Goal: Task Accomplishment & Management: Complete application form

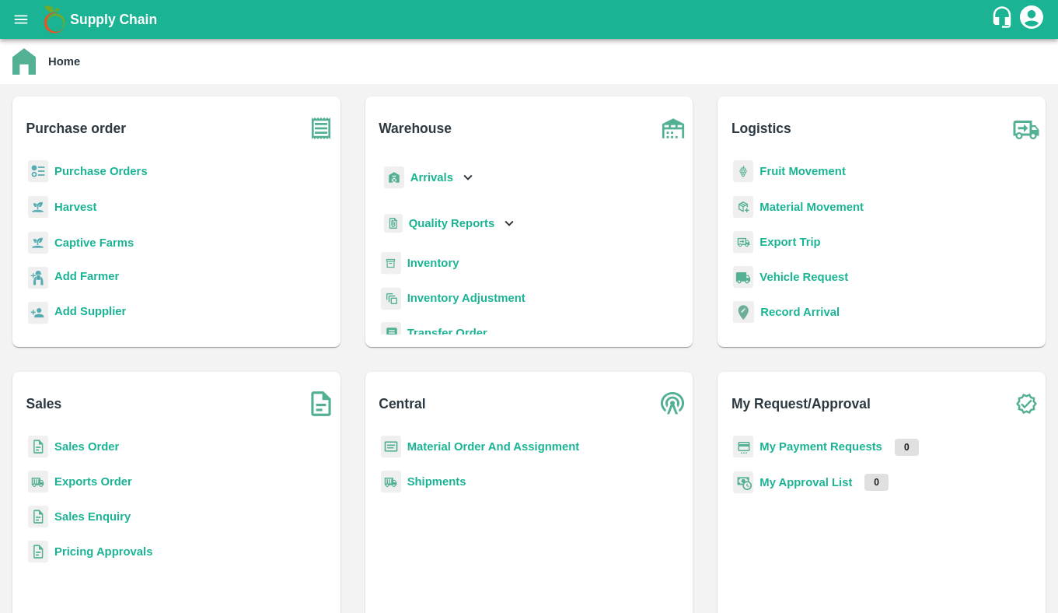
click at [93, 434] on div "Sales Sales Order Exports Order Sales Enquiry Pricing Approvals" at bounding box center [176, 497] width 328 height 250
click at [93, 446] on b "Sales Order" at bounding box center [86, 446] width 65 height 12
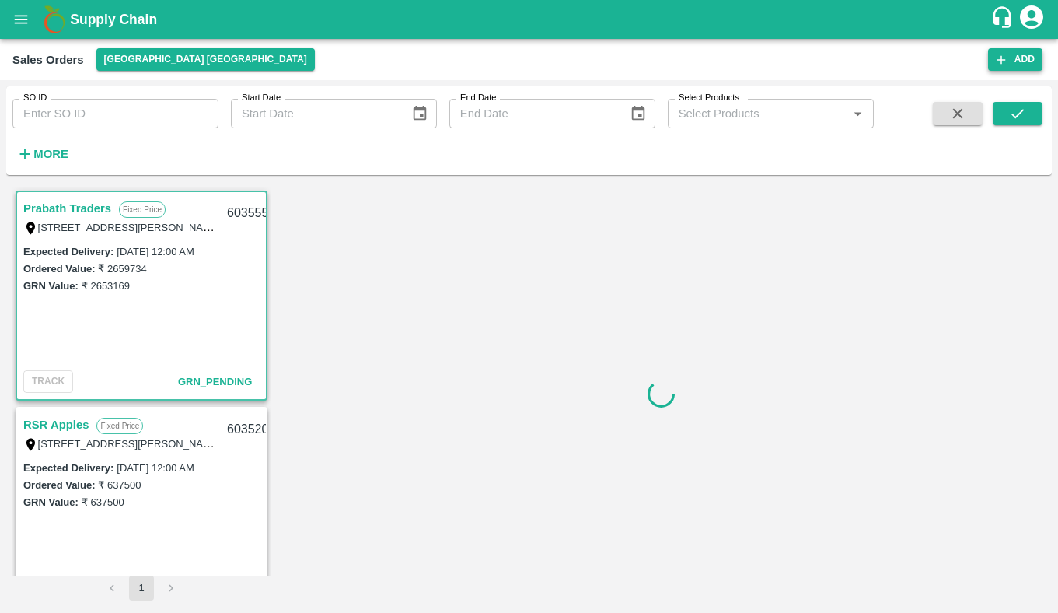
click at [1006, 64] on icon "button" at bounding box center [1002, 60] width 14 height 14
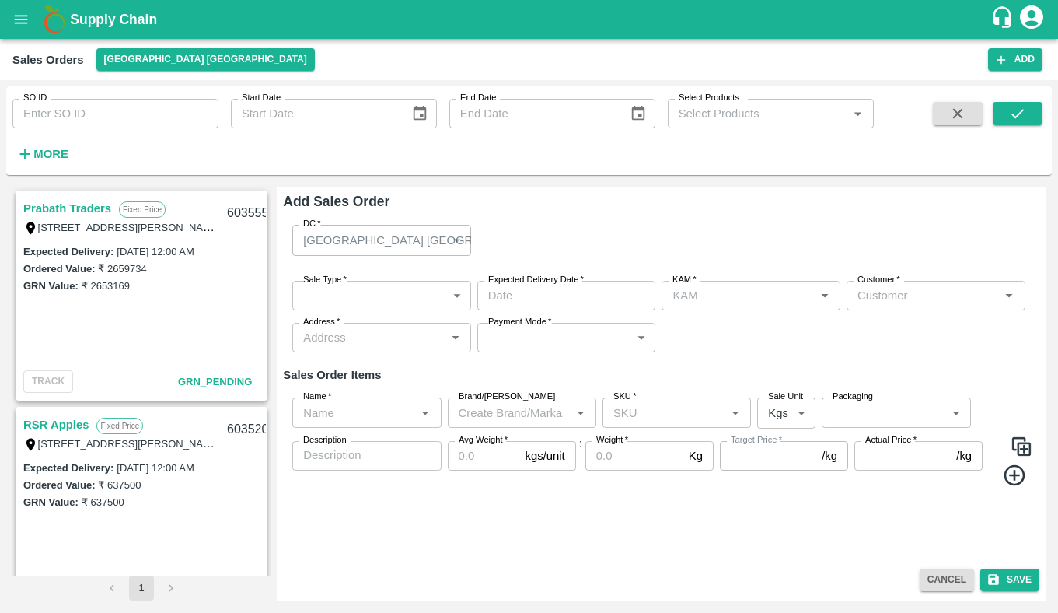
click at [396, 413] on input "Name   *" at bounding box center [354, 412] width 114 height 20
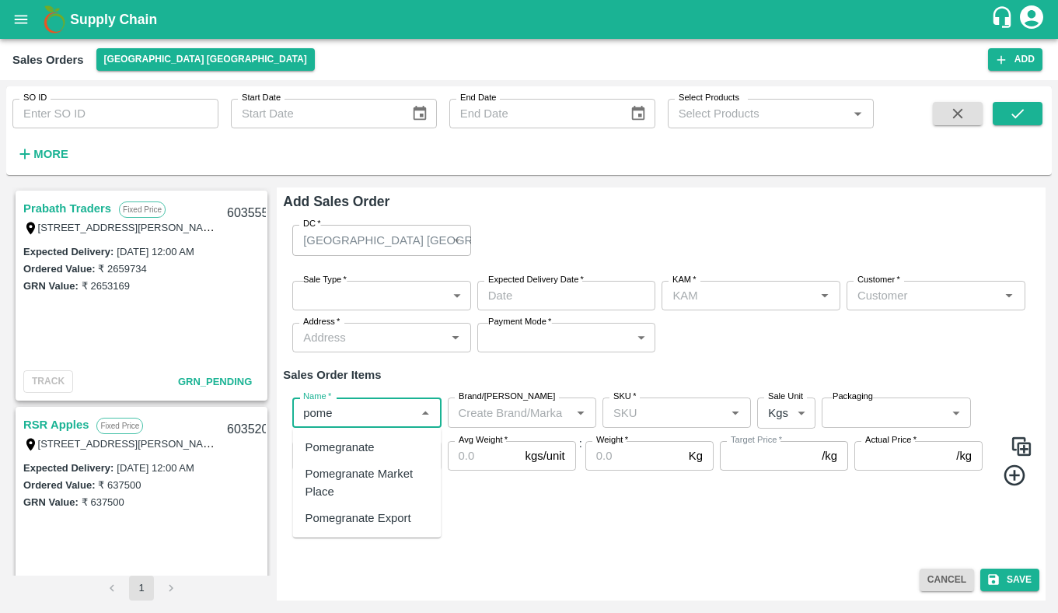
click at [401, 527] on div "Pomegranate Export" at bounding box center [367, 518] width 149 height 26
type input "Pomegranate Export"
click at [548, 414] on input "Brand/[PERSON_NAME]" at bounding box center [510, 412] width 114 height 20
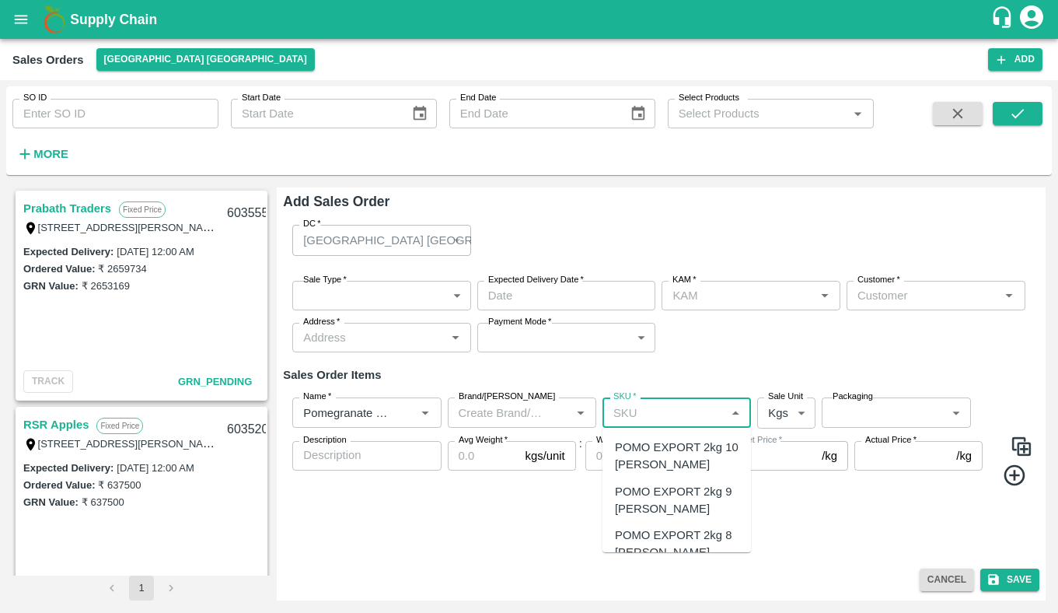
click at [694, 418] on input "SKU   *" at bounding box center [664, 412] width 114 height 20
click at [661, 451] on div "POMO EXPORT 2kg 10 [PERSON_NAME]" at bounding box center [677, 456] width 124 height 35
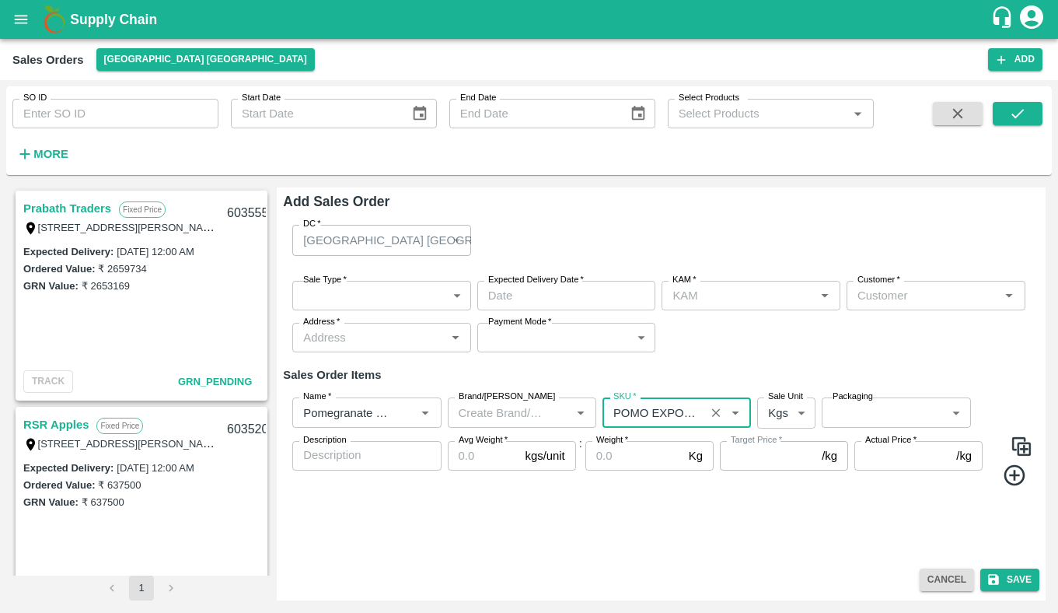
click at [834, 418] on body "Supply Chain Sales Orders [GEOGRAPHIC_DATA] [GEOGRAPHIC_DATA] Add SO ID SO ID S…" at bounding box center [529, 306] width 1058 height 613
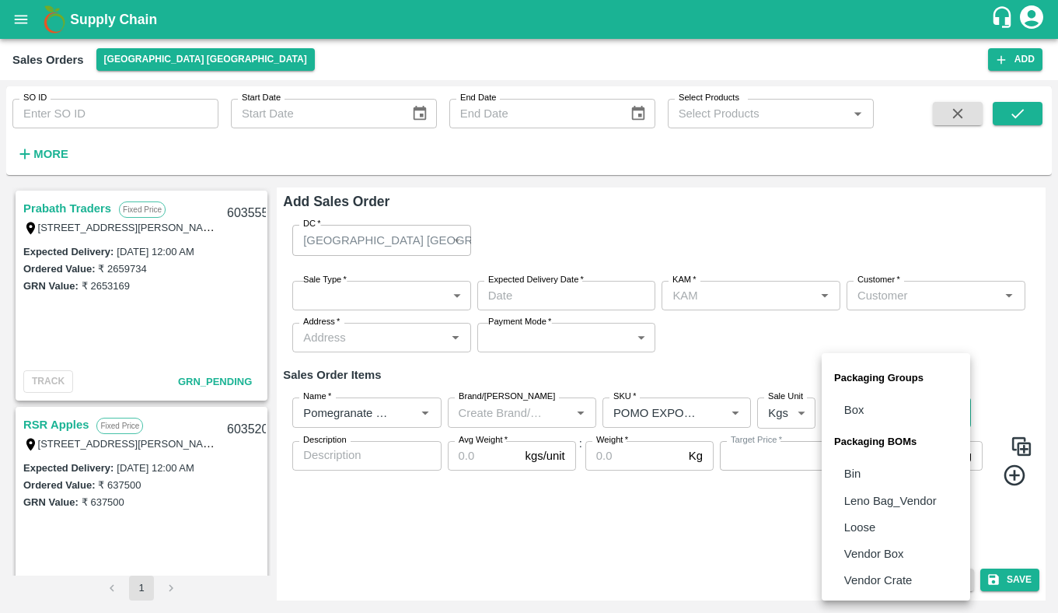
click at [637, 555] on div at bounding box center [529, 306] width 1058 height 613
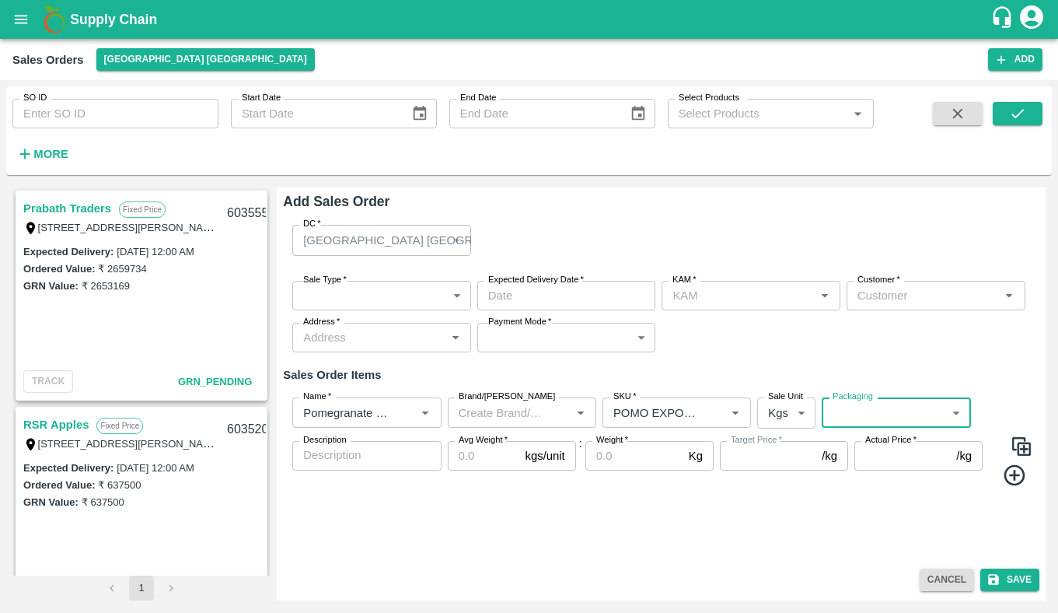
click at [658, 387] on div "Name   * Name   * Brand/[PERSON_NAME]/[PERSON_NAME]   * SKU   * Sale Unit Kgs 1…" at bounding box center [661, 442] width 757 height 114
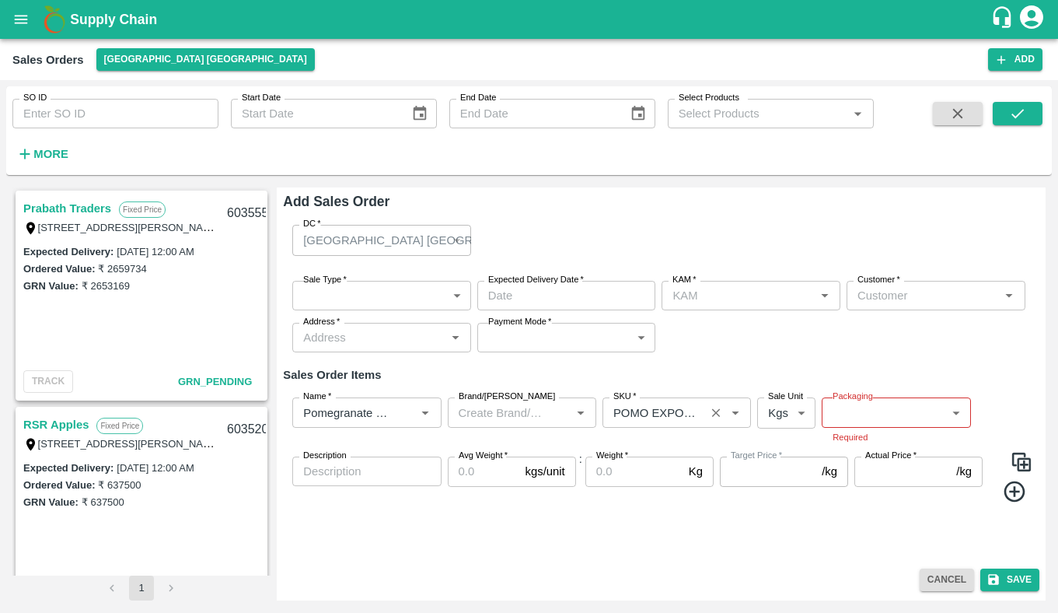
click at [659, 415] on input "SKU   *" at bounding box center [653, 412] width 93 height 20
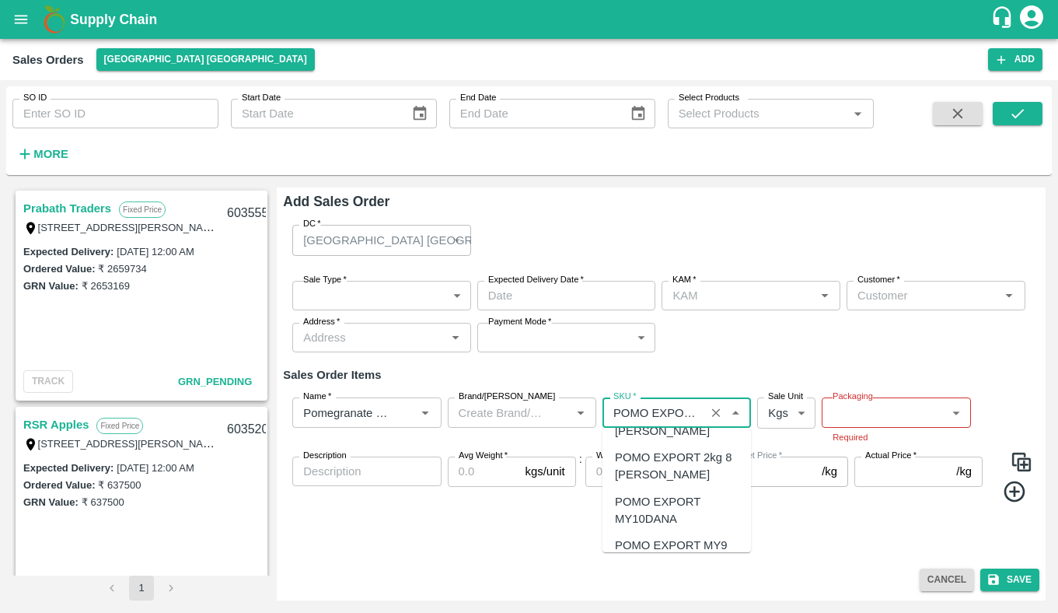
scroll to position [93, 0]
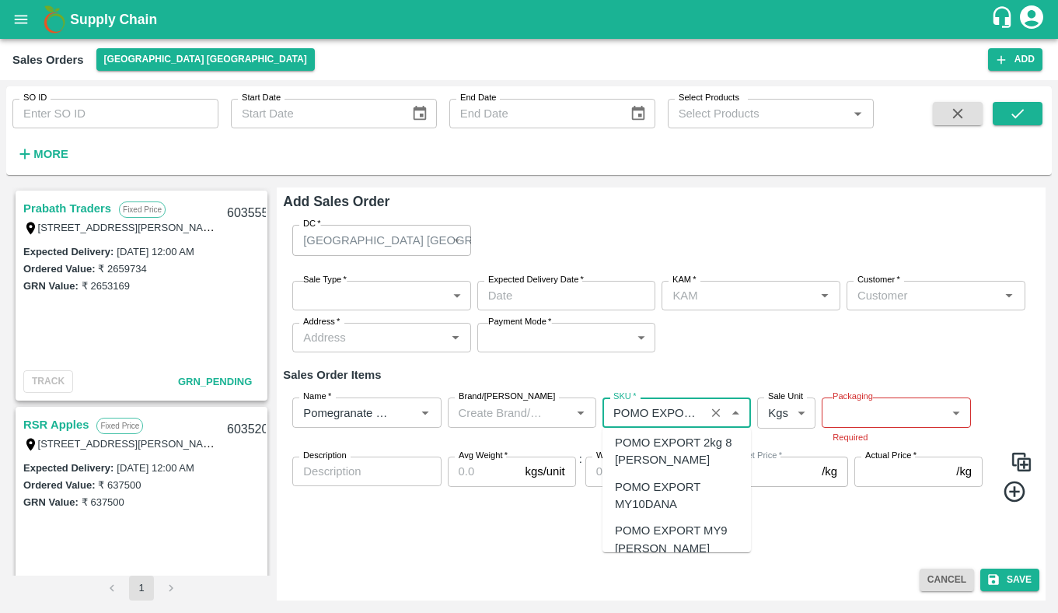
click at [646, 538] on div "POMO EXPORT MY9 [PERSON_NAME]" at bounding box center [677, 539] width 124 height 35
type input "POMO EXPORT MY9 [PERSON_NAME]"
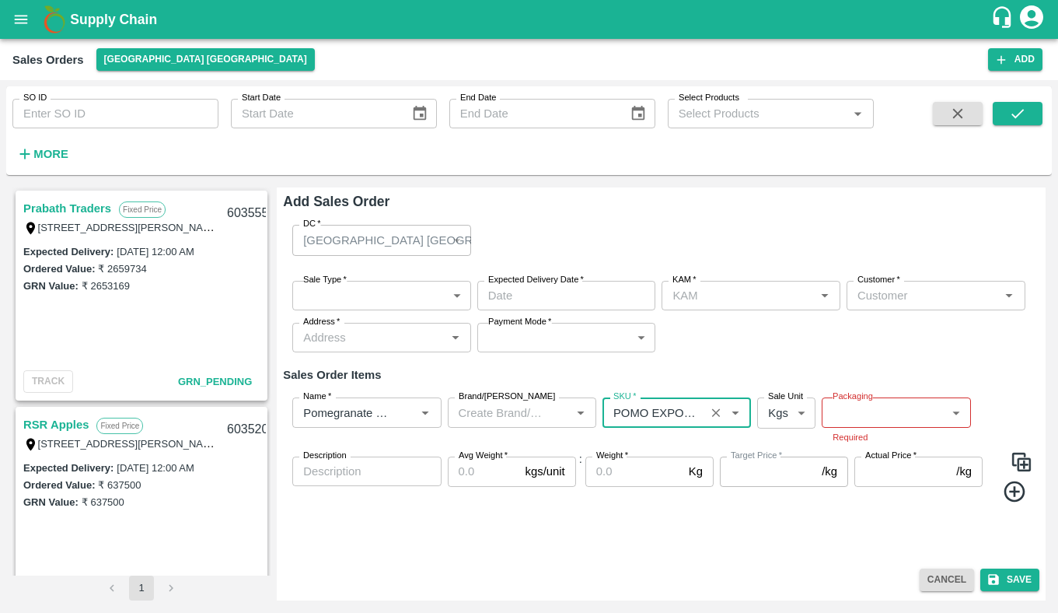
click at [642, 423] on div "SKU   *" at bounding box center [677, 412] width 149 height 30
